Goal: Task Accomplishment & Management: Complete application form

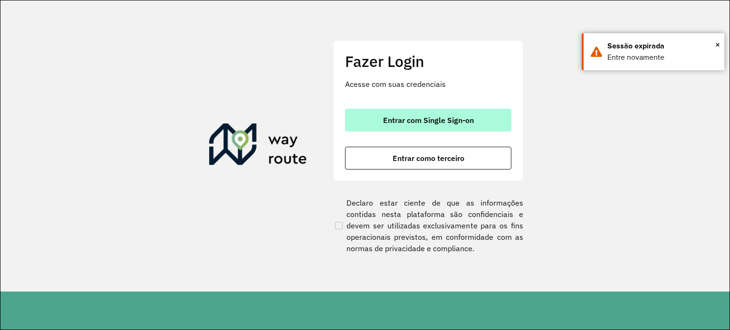
click at [415, 129] on button "Entrar com Single Sign-on" at bounding box center [428, 120] width 166 height 23
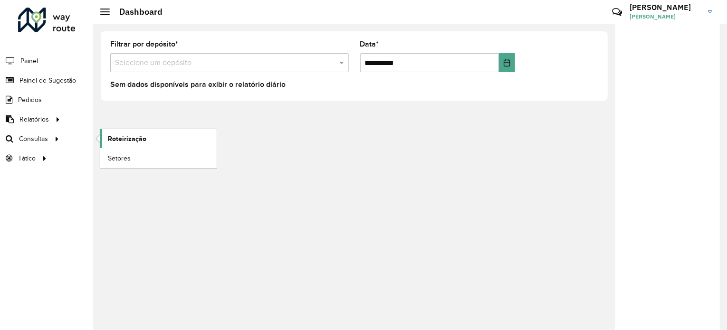
click at [148, 136] on link "Roteirização" at bounding box center [158, 138] width 116 height 19
drag, startPoint x: 57, startPoint y: 81, endPoint x: 70, endPoint y: 82, distance: 13.3
click at [57, 80] on span "Painel de Sugestão" at bounding box center [47, 81] width 57 height 10
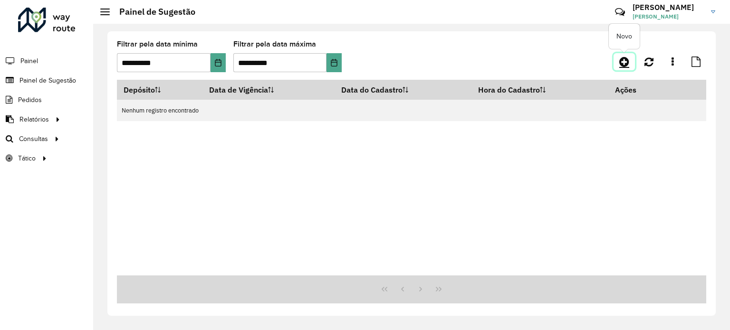
click at [620, 61] on icon at bounding box center [624, 61] width 10 height 11
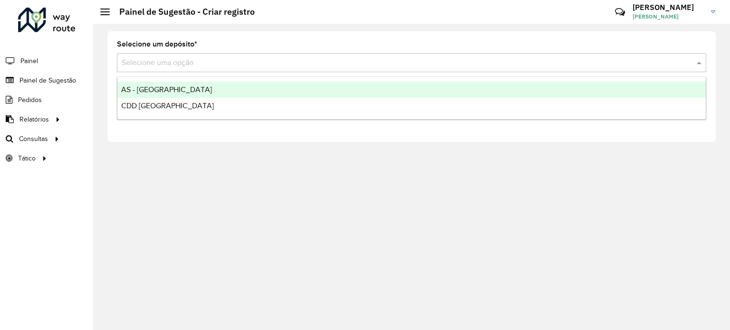
click at [160, 64] on input "text" at bounding box center [402, 62] width 561 height 11
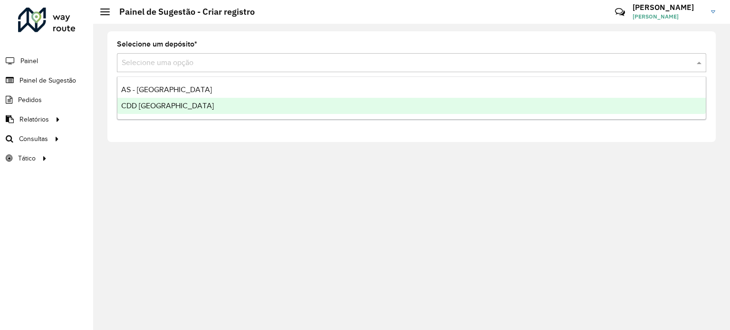
click at [184, 104] on span "CDD [GEOGRAPHIC_DATA][PERSON_NAME]" at bounding box center [167, 106] width 93 height 8
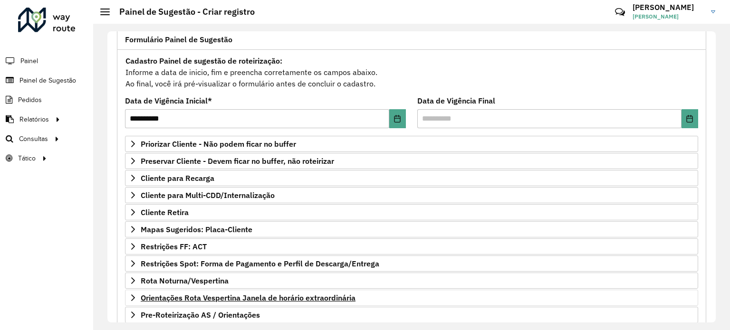
scroll to position [140, 0]
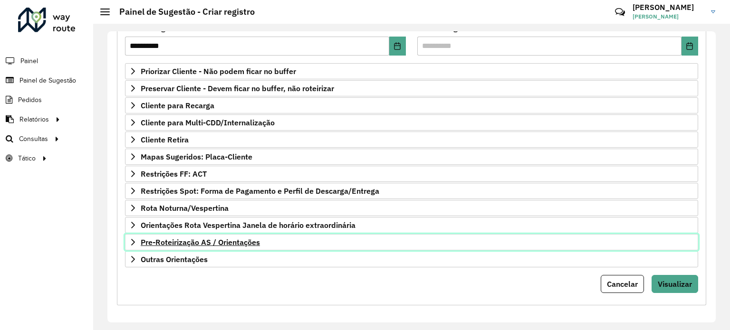
click at [193, 239] on span "Pre-Roteirização AS / Orientações" at bounding box center [200, 243] width 119 height 8
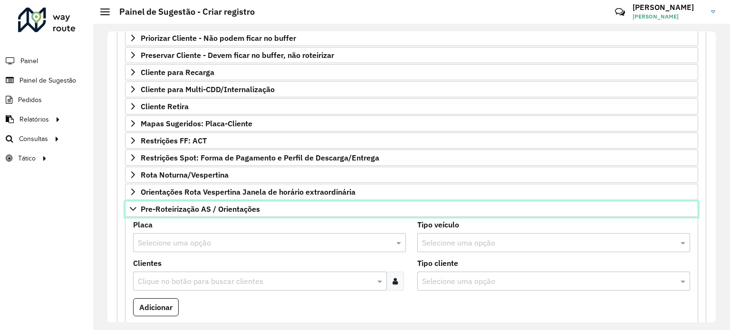
scroll to position [187, 0]
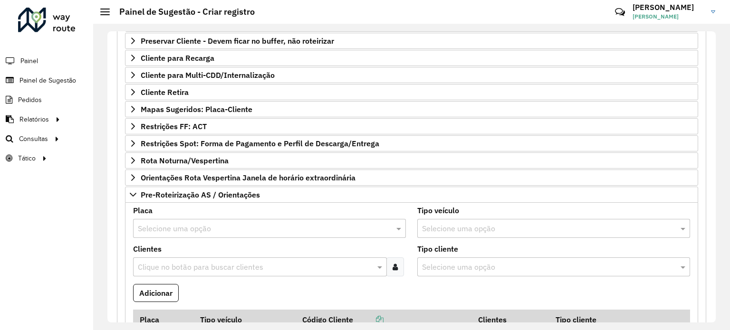
click at [200, 224] on input "text" at bounding box center [260, 228] width 244 height 11
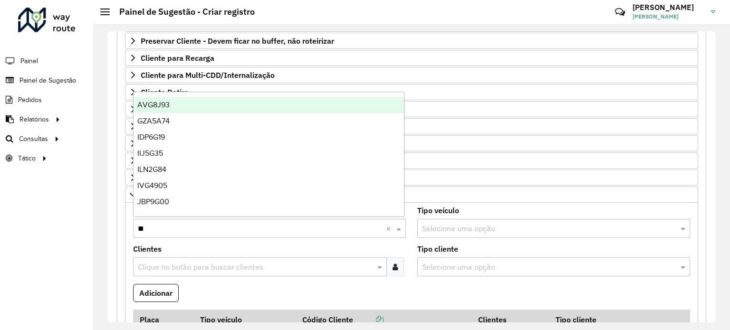
type input "***"
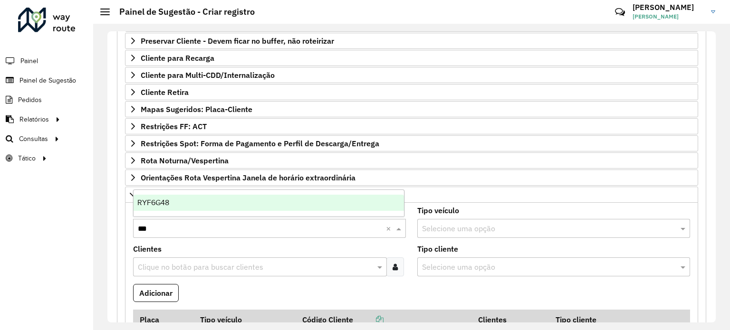
drag, startPoint x: 155, startPoint y: 201, endPoint x: 157, endPoint y: 208, distance: 6.9
click at [156, 201] on span "RYF6G48" at bounding box center [153, 203] width 32 height 8
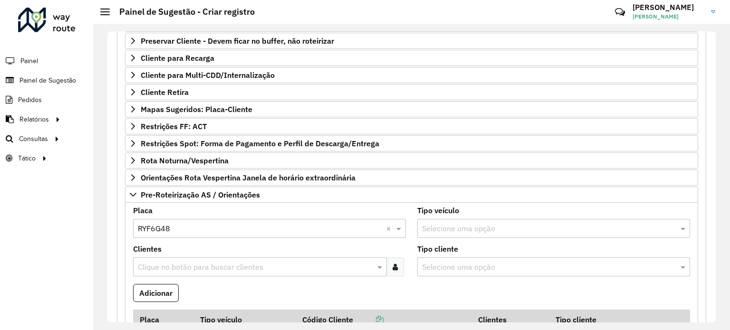
click at [176, 263] on input "text" at bounding box center [254, 267] width 239 height 11
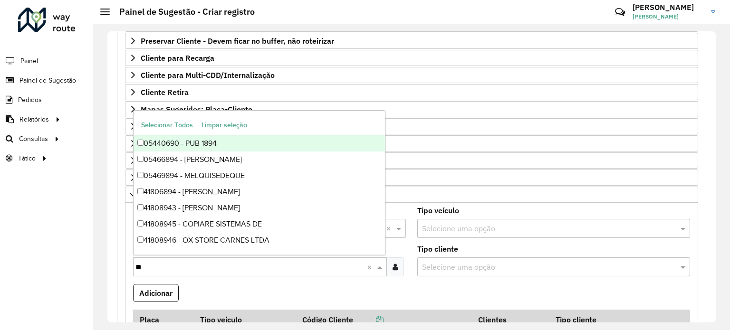
type input "*"
type input "****"
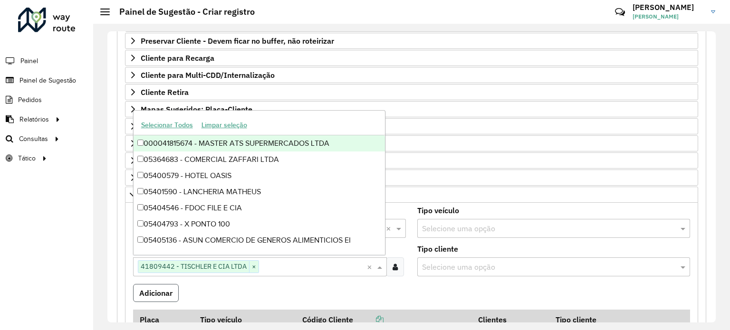
click at [175, 286] on button "Adicionar" at bounding box center [156, 293] width 46 height 18
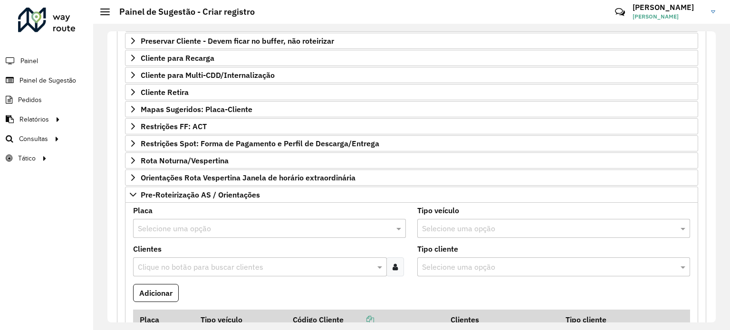
click at [191, 232] on div "Selecione uma opção" at bounding box center [269, 228] width 273 height 19
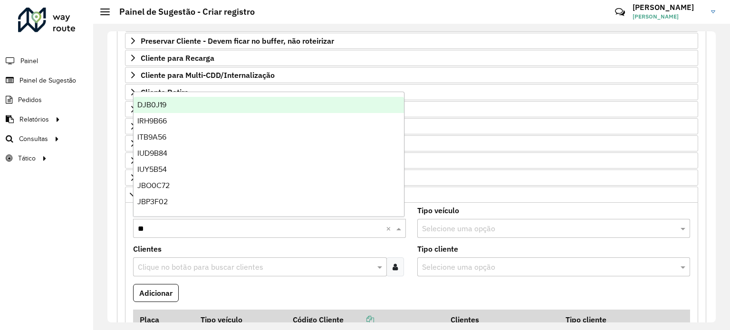
type input "***"
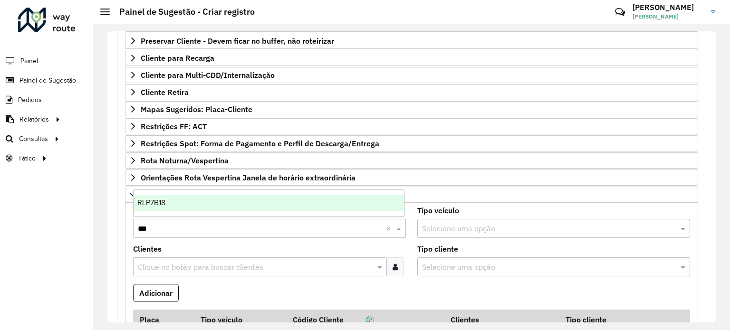
click at [211, 209] on div "RLP7B18" at bounding box center [269, 203] width 271 height 16
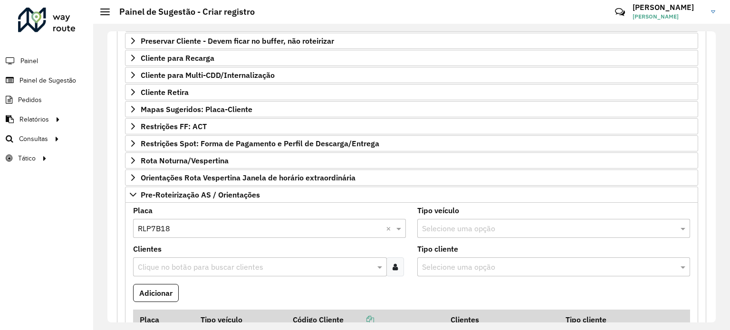
click at [201, 263] on input "text" at bounding box center [254, 267] width 239 height 11
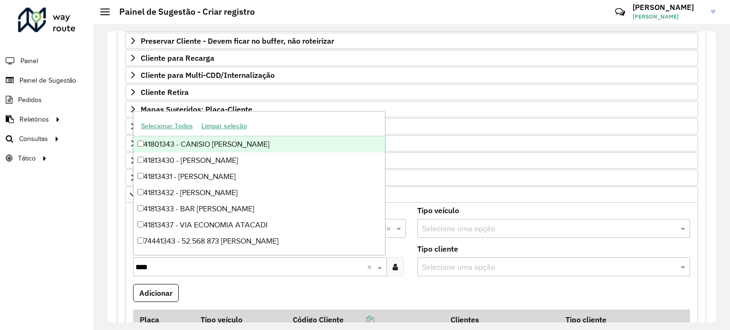
type input "*****"
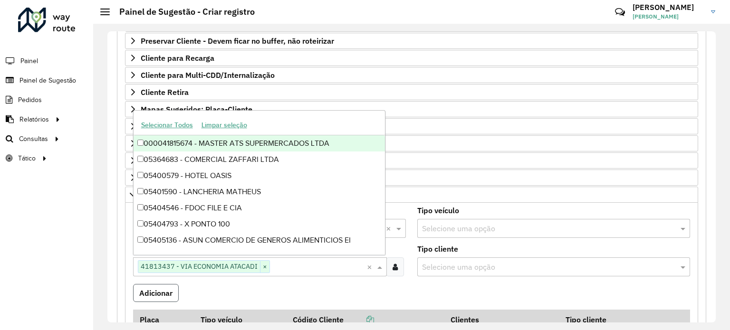
click at [162, 285] on button "Adicionar" at bounding box center [156, 293] width 46 height 18
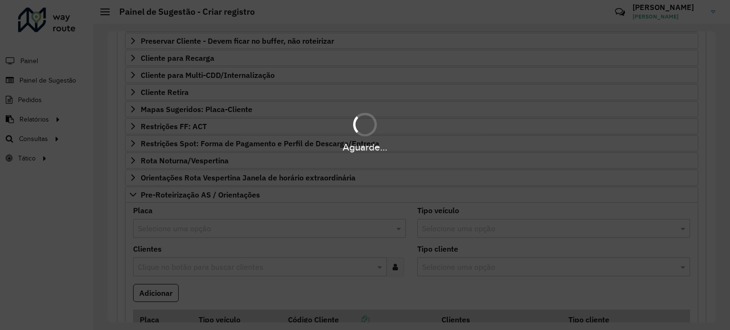
click at [203, 228] on div "Aguarde..." at bounding box center [365, 165] width 730 height 330
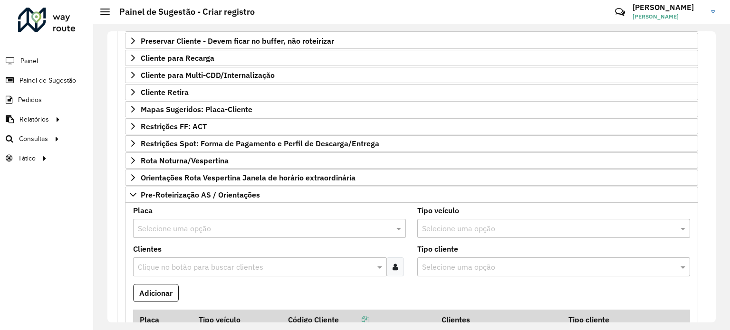
click at [203, 228] on input "text" at bounding box center [260, 228] width 244 height 11
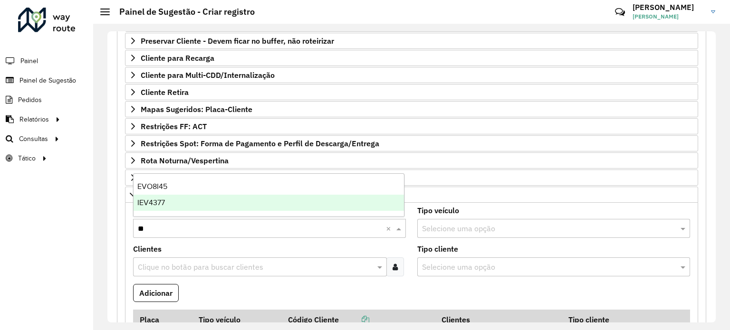
type input "*"
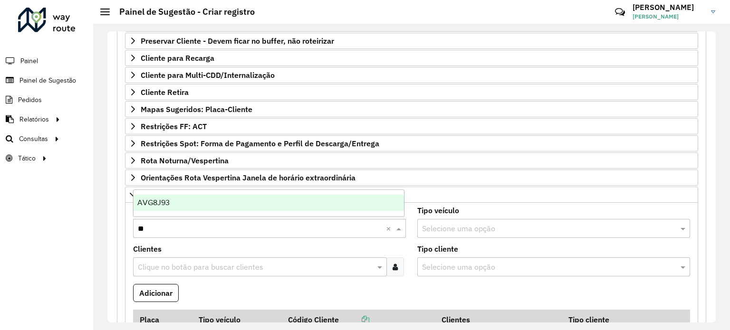
type input "***"
click at [190, 196] on div "AVG8J93" at bounding box center [269, 203] width 271 height 16
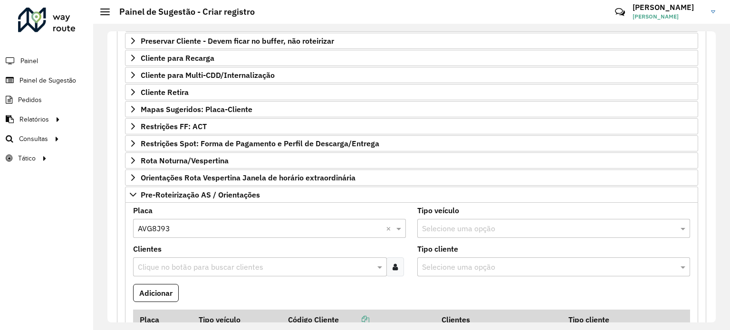
click at [181, 264] on input "text" at bounding box center [254, 267] width 239 height 11
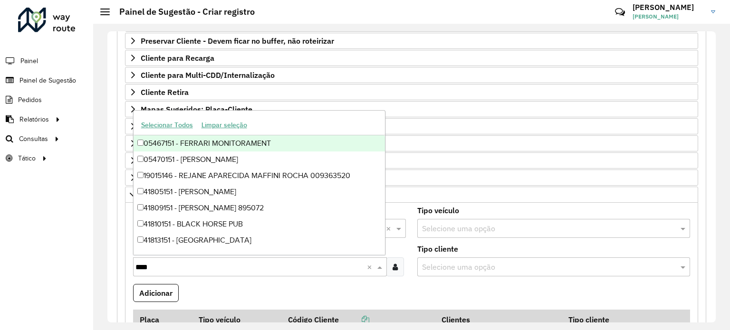
type input "*****"
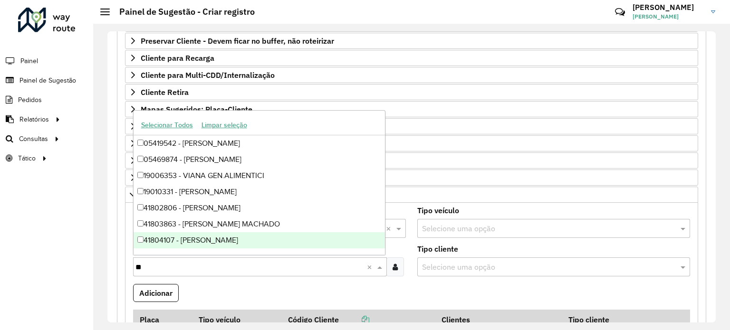
type input "*"
type input "*****"
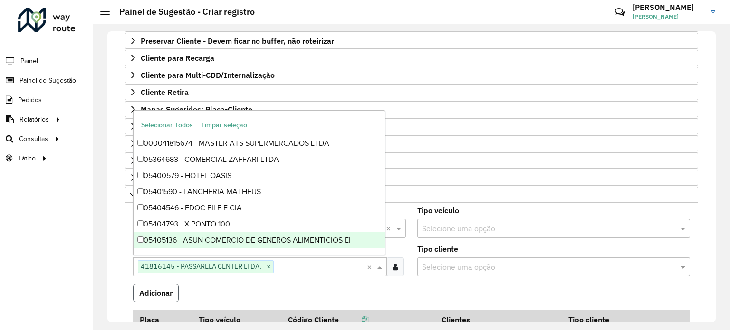
click at [164, 291] on button "Adicionar" at bounding box center [156, 293] width 46 height 18
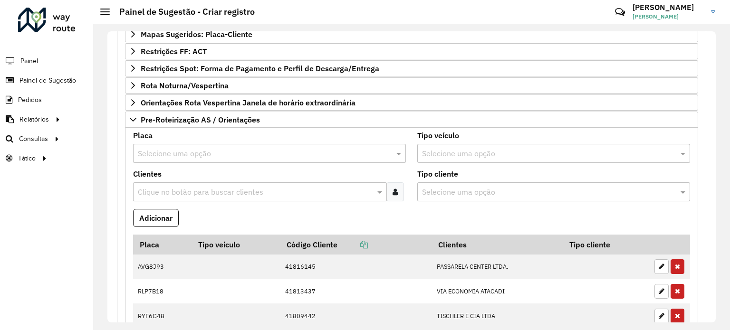
scroll to position [456, 0]
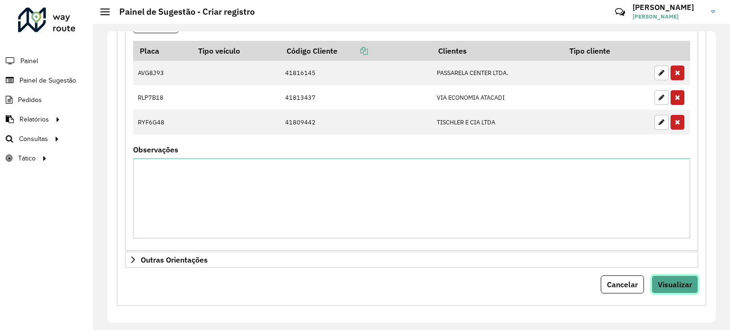
click at [691, 276] on button "Visualizar" at bounding box center [674, 285] width 47 height 18
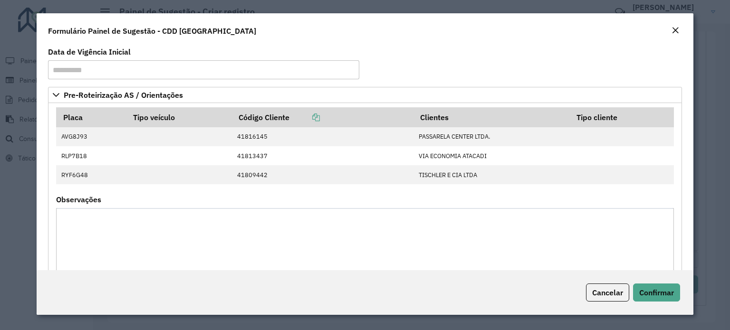
scroll to position [42, 0]
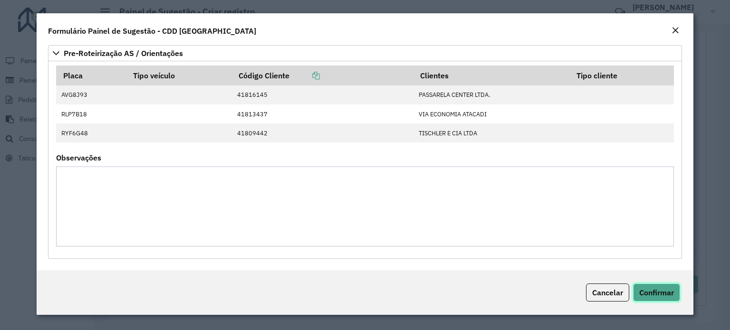
click at [643, 294] on span "Confirmar" at bounding box center [656, 293] width 35 height 10
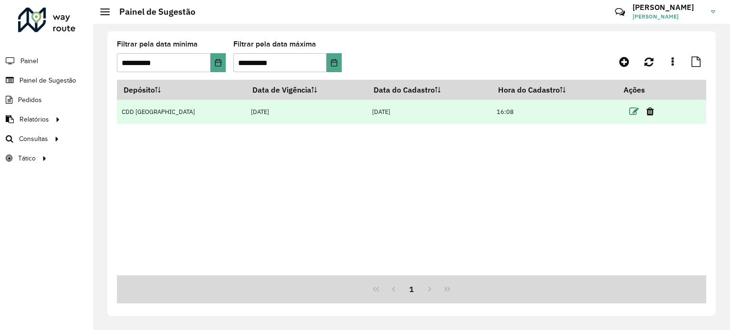
click at [630, 113] on icon at bounding box center [634, 112] width 10 height 10
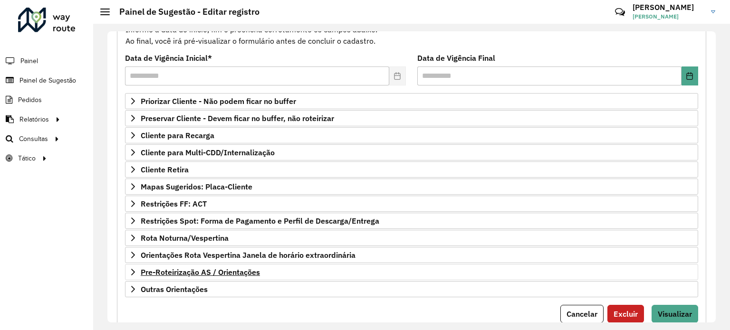
scroll to position [140, 0]
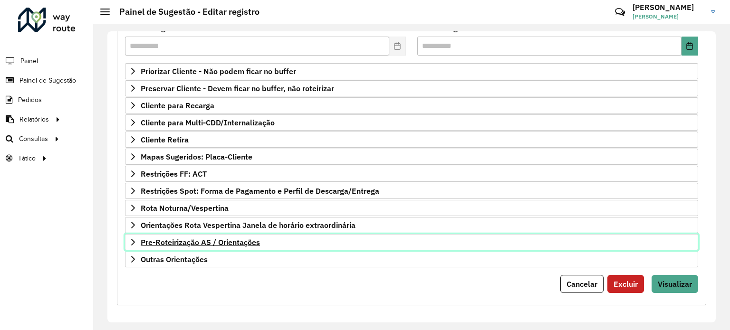
click at [216, 239] on span "Pre-Roteirização AS / Orientações" at bounding box center [200, 243] width 119 height 8
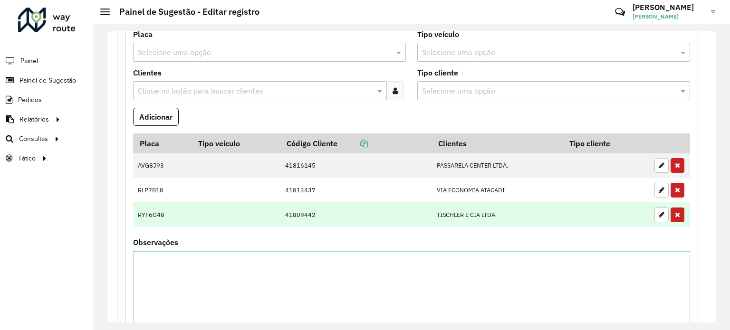
scroll to position [377, 0]
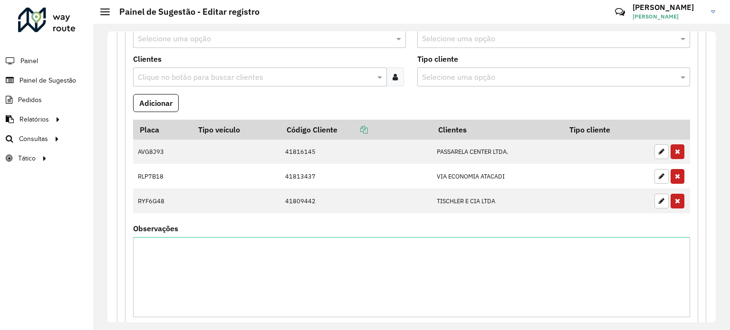
click at [660, 198] on icon "button" at bounding box center [662, 201] width 6 height 7
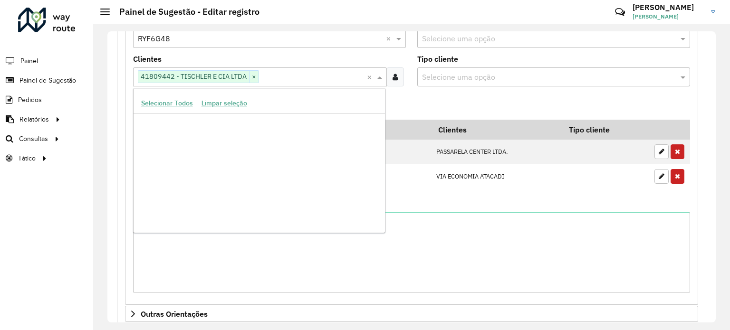
click at [275, 73] on input "text" at bounding box center [313, 77] width 108 height 11
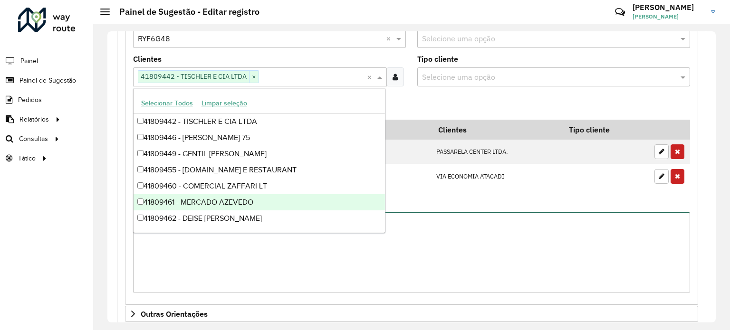
click at [458, 212] on textarea "Observações" at bounding box center [411, 252] width 557 height 80
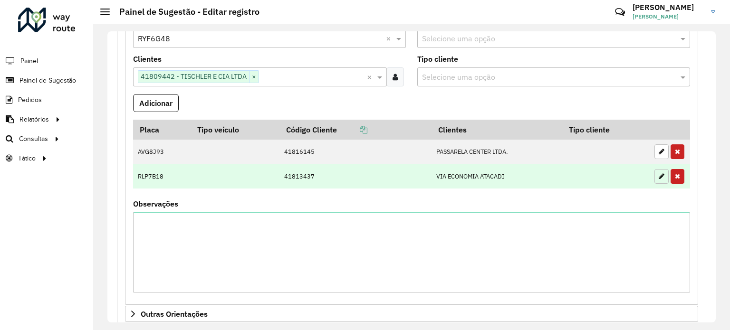
click at [654, 172] on button "button" at bounding box center [661, 176] width 14 height 15
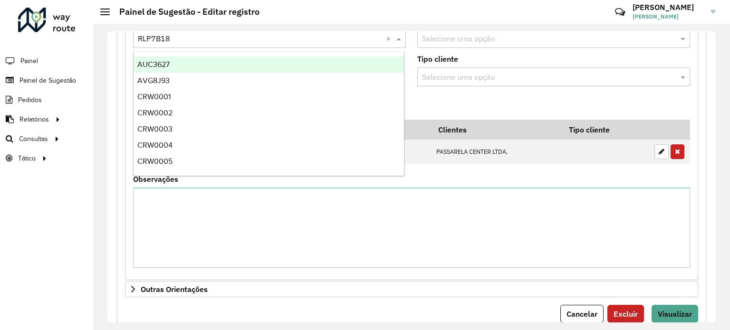
click at [175, 38] on input "text" at bounding box center [260, 38] width 244 height 11
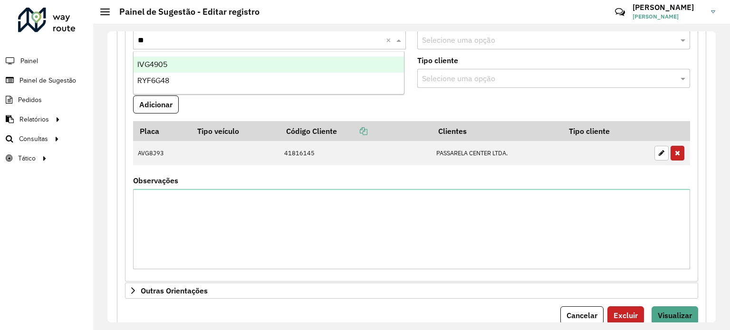
type input "***"
click at [181, 62] on div "RYF6G48" at bounding box center [269, 65] width 271 height 16
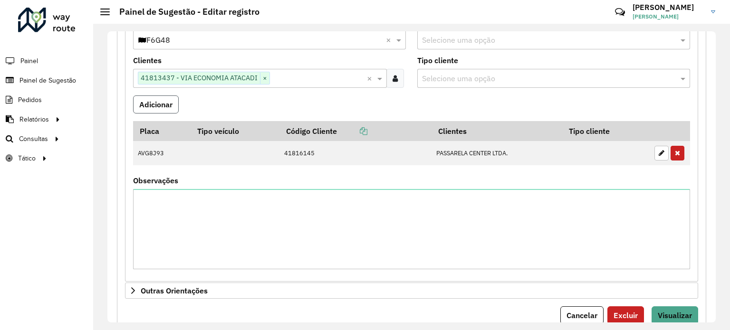
click at [170, 96] on button "Adicionar" at bounding box center [156, 105] width 46 height 18
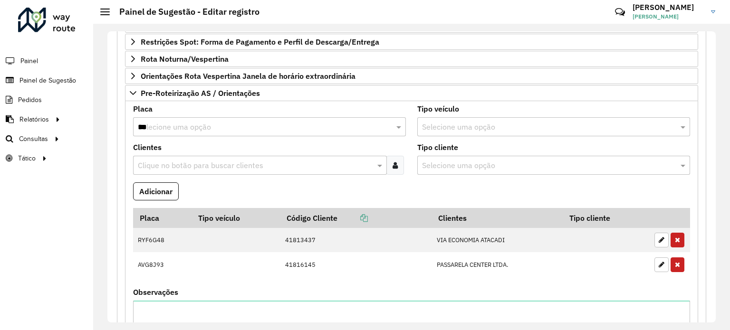
scroll to position [233, 0]
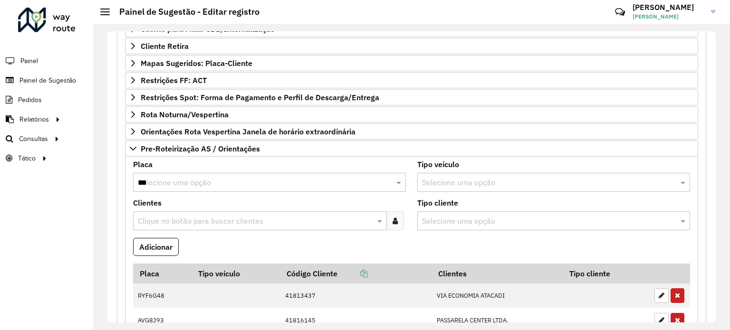
click at [163, 180] on input "***" at bounding box center [260, 182] width 244 height 11
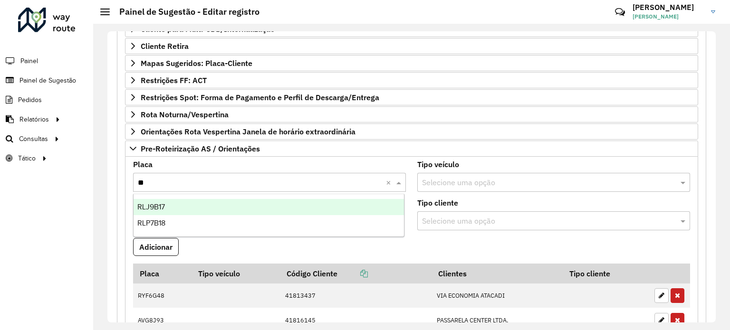
type input "***"
click at [164, 207] on span "RLP7B18" at bounding box center [151, 207] width 28 height 8
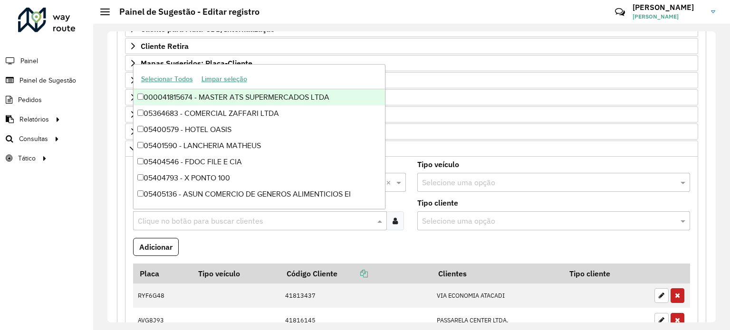
click at [172, 216] on input "text" at bounding box center [254, 221] width 239 height 11
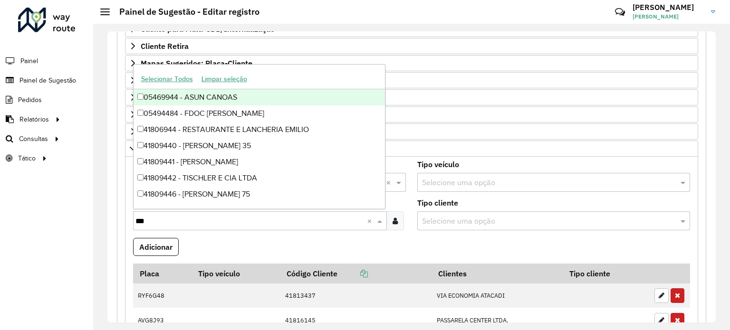
type input "****"
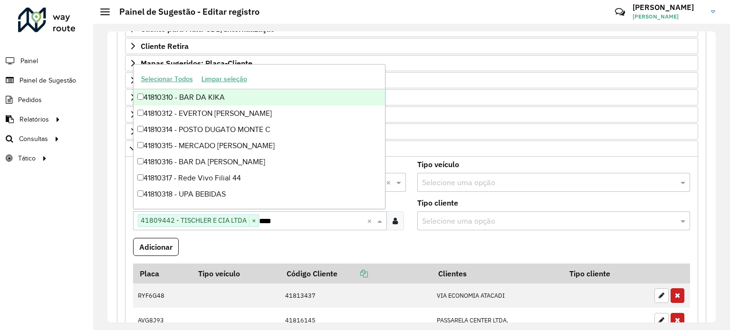
type input "*****"
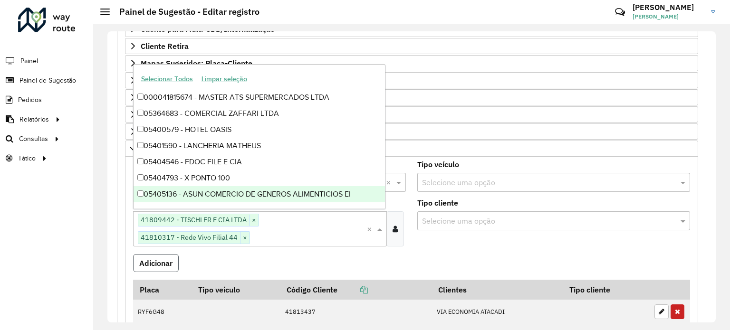
click at [151, 256] on button "Adicionar" at bounding box center [156, 263] width 46 height 18
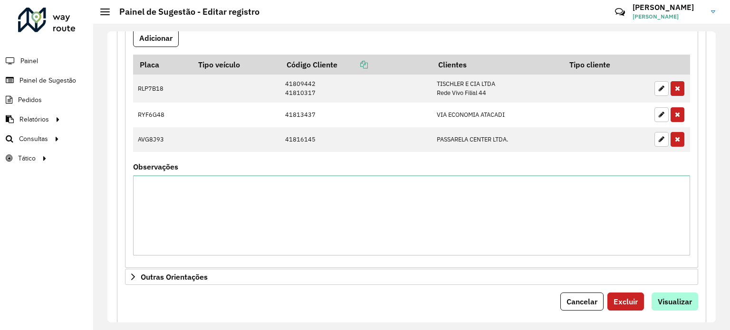
scroll to position [460, 0]
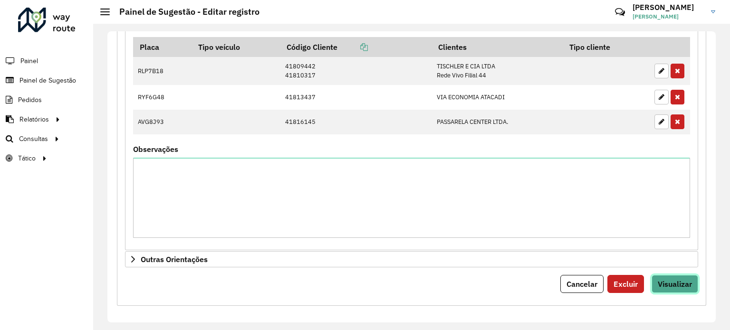
click at [671, 287] on button "Visualizar" at bounding box center [674, 284] width 47 height 18
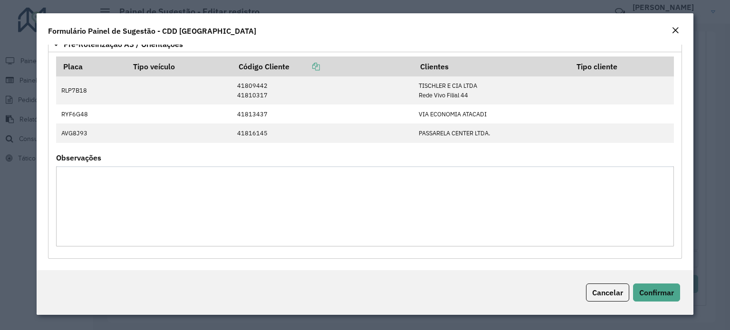
scroll to position [51, 0]
click at [647, 283] on div "Cancelar Confirmar" at bounding box center [365, 292] width 657 height 45
click at [651, 289] on span "Confirmar" at bounding box center [656, 293] width 35 height 10
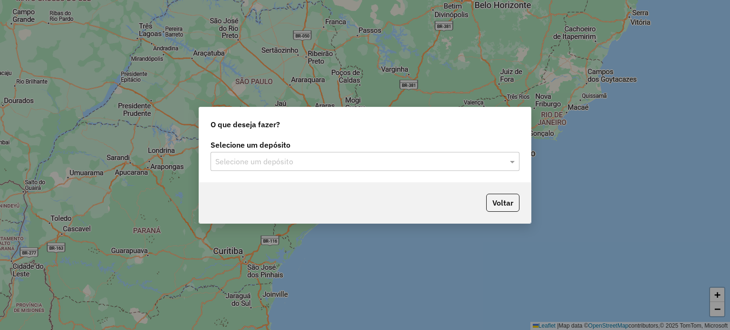
click at [260, 161] on input "text" at bounding box center [355, 161] width 280 height 11
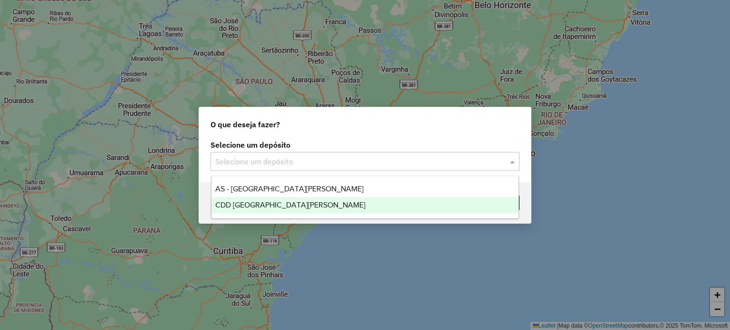
click at [264, 203] on span "CDD [GEOGRAPHIC_DATA][PERSON_NAME]" at bounding box center [290, 205] width 150 height 8
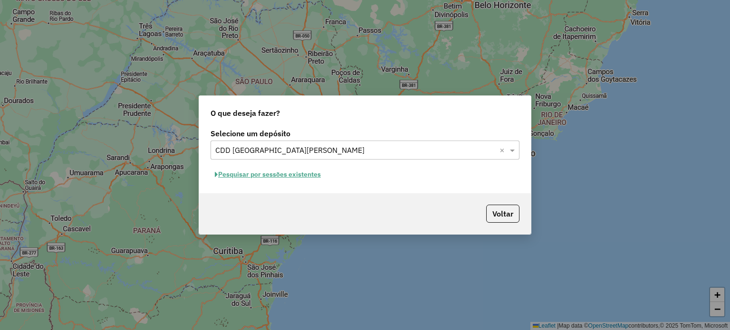
click at [295, 179] on button "Pesquisar por sessões existentes" at bounding box center [268, 174] width 115 height 15
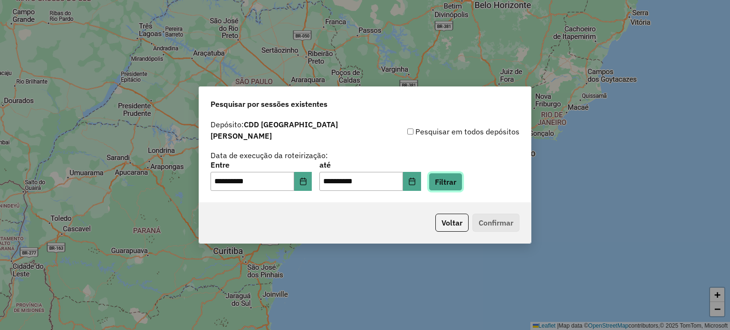
click at [447, 177] on button "Filtrar" at bounding box center [446, 182] width 34 height 18
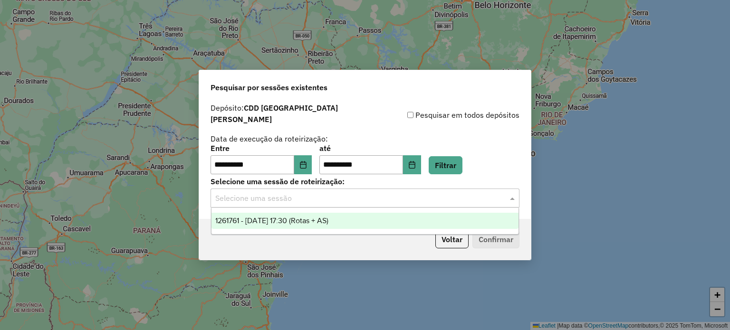
click at [255, 194] on input "text" at bounding box center [355, 198] width 280 height 11
click at [262, 220] on span "1261761 - [DATE] 17:30 (Rotas + AS)" at bounding box center [271, 221] width 113 height 8
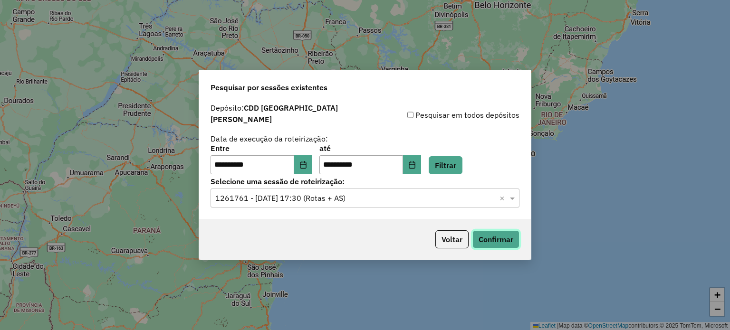
click at [493, 236] on button "Confirmar" at bounding box center [495, 239] width 47 height 18
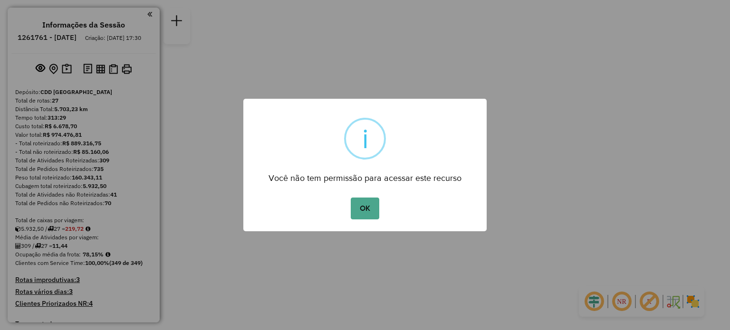
click at [370, 207] on button "OK" at bounding box center [365, 209] width 28 height 22
